Goal: Task Accomplishment & Management: Manage account settings

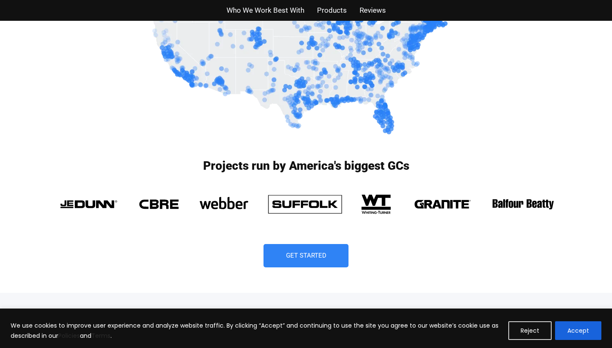
scroll to position [559, 0]
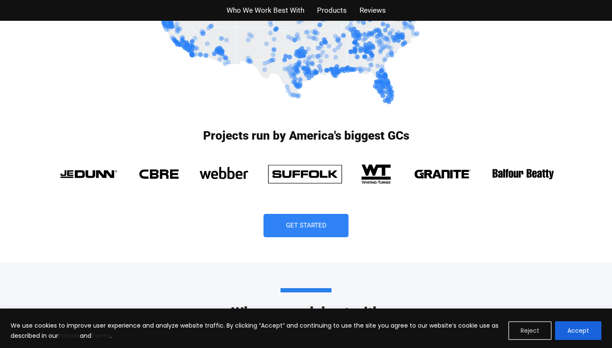
click at [520, 332] on button "Reject" at bounding box center [529, 331] width 43 height 19
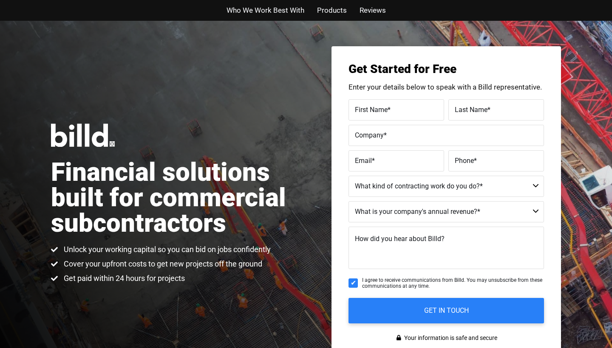
scroll to position [0, 0]
click at [260, 5] on span "Who We Work Best With" at bounding box center [265, 10] width 78 height 12
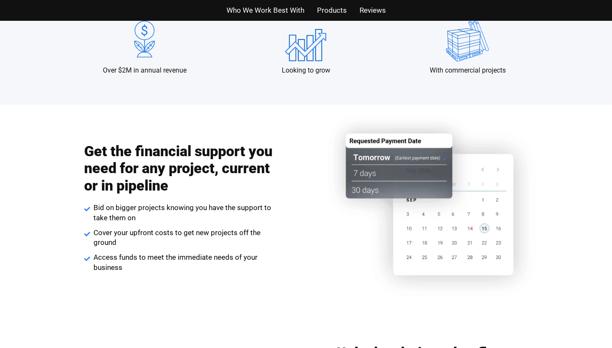
scroll to position [887, 0]
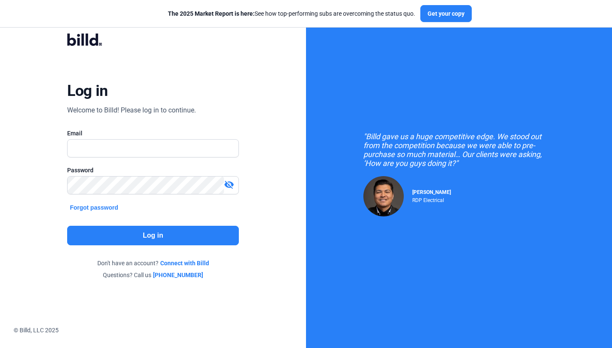
click at [155, 160] on div at bounding box center [152, 162] width 171 height 8
type input "carla.paez@aamg.us"
click at [224, 183] on mat-icon "visibility_off" at bounding box center [229, 185] width 10 height 10
click at [210, 243] on button "Log in" at bounding box center [152, 236] width 171 height 20
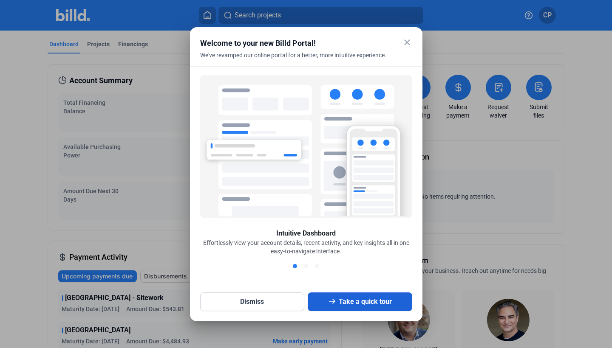
click at [355, 299] on button "Take a quick tour" at bounding box center [360, 302] width 104 height 19
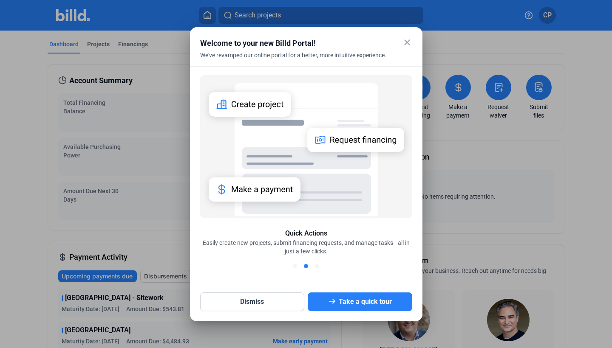
click at [407, 35] on mat-dialog-container "close Welcome to your new Billd Portal! We've revamped our online portal for a …" at bounding box center [306, 174] width 232 height 294
click at [407, 40] on mat-icon "close" at bounding box center [407, 42] width 10 height 10
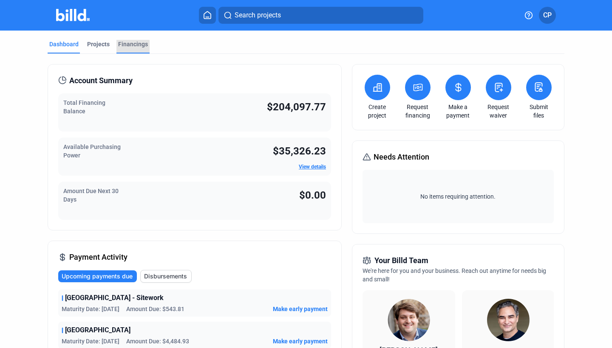
click at [132, 52] on div "Financings" at bounding box center [132, 47] width 33 height 14
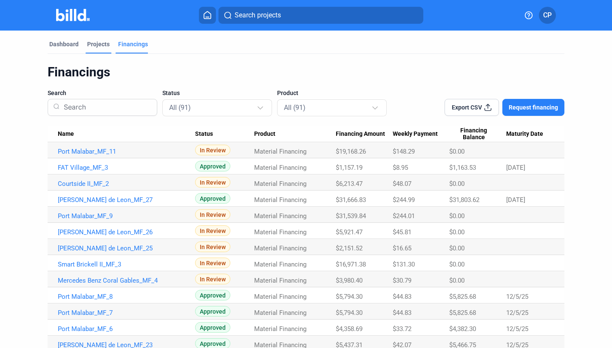
click at [90, 49] on div "Projects" at bounding box center [98, 47] width 26 height 14
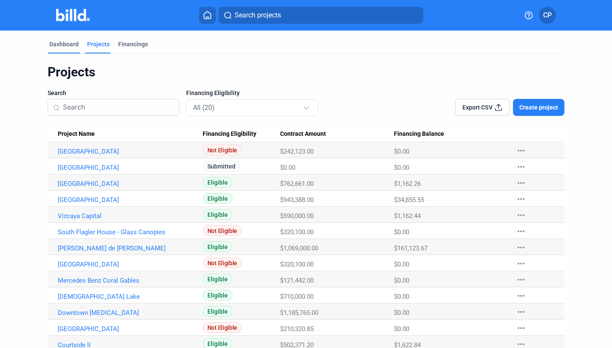
click at [56, 40] on div "Dashboard" at bounding box center [63, 44] width 29 height 8
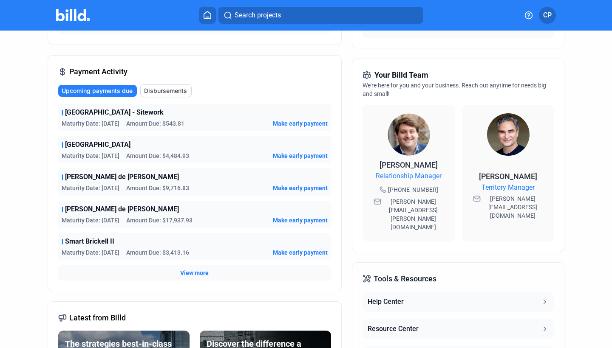
scroll to position [187, 0]
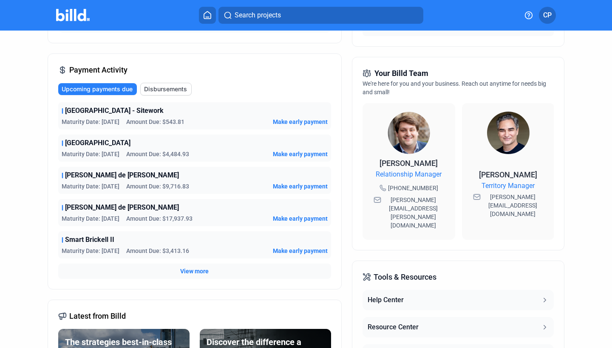
click at [209, 15] on icon at bounding box center [207, 15] width 8 height 8
click at [552, 22] on button "CP" at bounding box center [547, 15] width 17 height 17
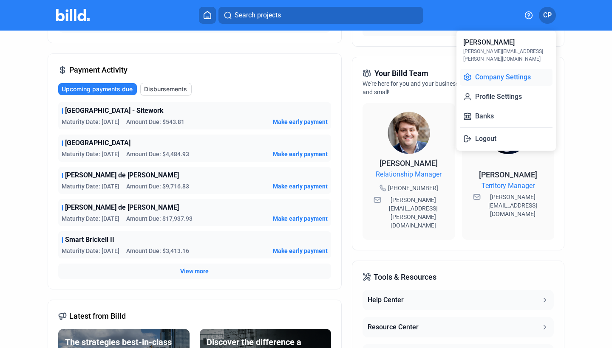
click at [519, 71] on button "Company Settings" at bounding box center [506, 77] width 93 height 17
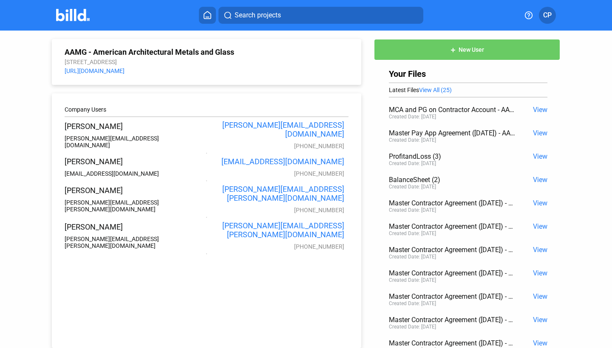
click at [199, 17] on button at bounding box center [207, 15] width 17 height 17
